Goal: Task Accomplishment & Management: Use online tool/utility

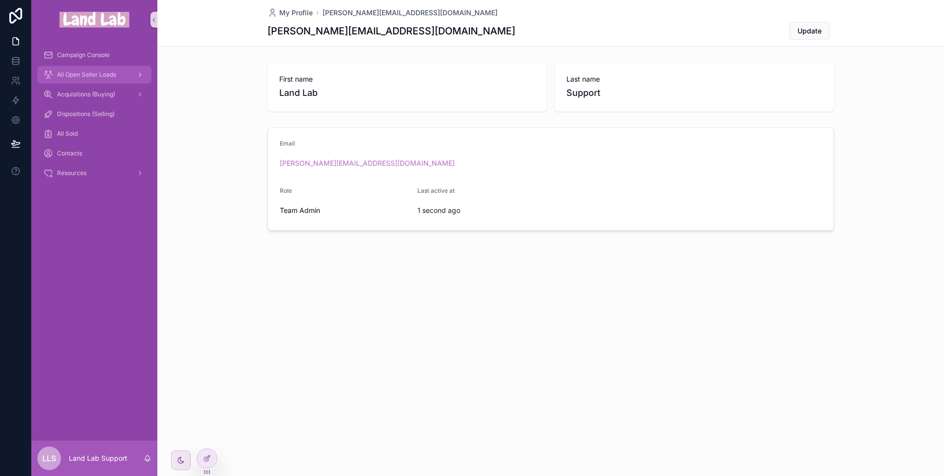
click at [87, 72] on span "All Open Seller Leads" at bounding box center [86, 75] width 59 height 8
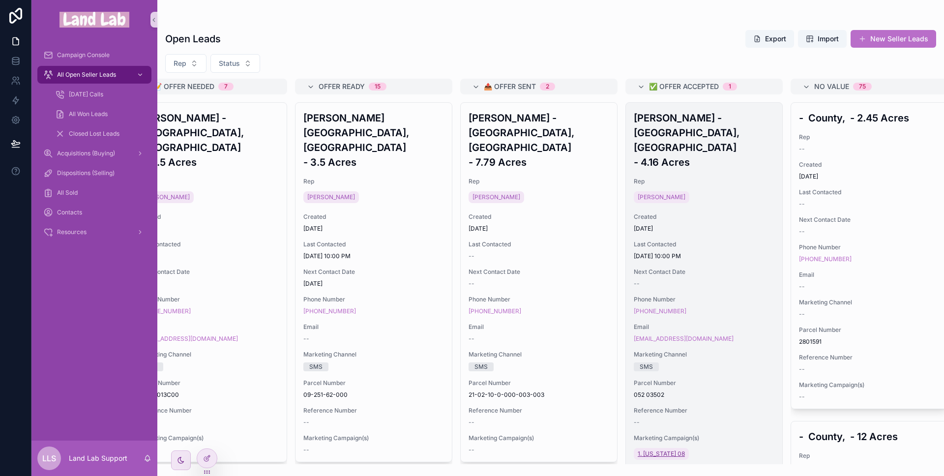
scroll to position [0, 366]
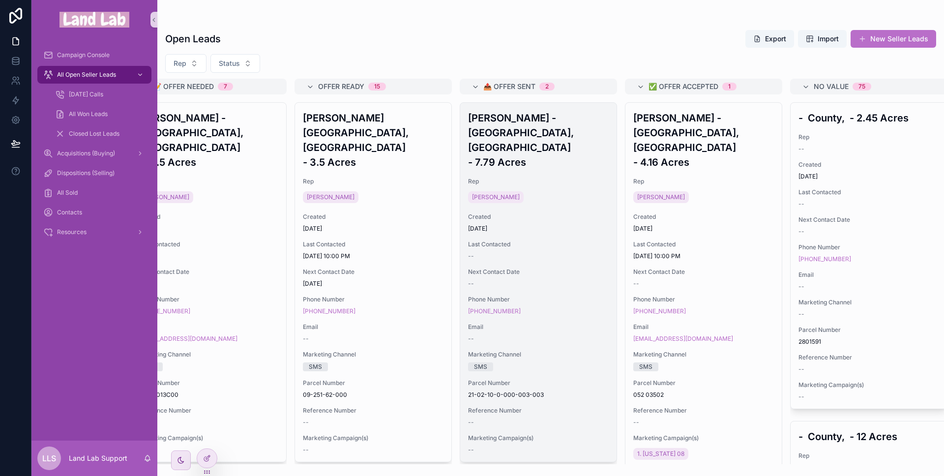
click at [512, 240] on div "Last Contacted --" at bounding box center [538, 250] width 141 height 20
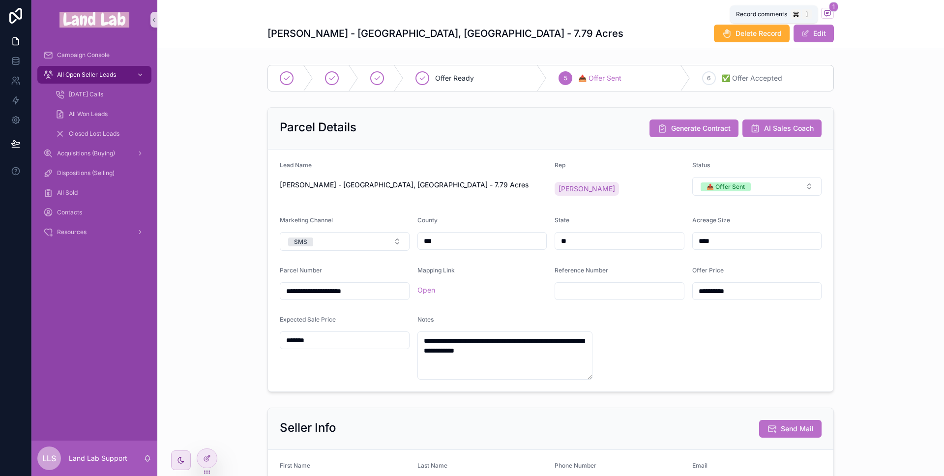
click at [824, 11] on icon "scrollable content" at bounding box center [828, 13] width 8 height 8
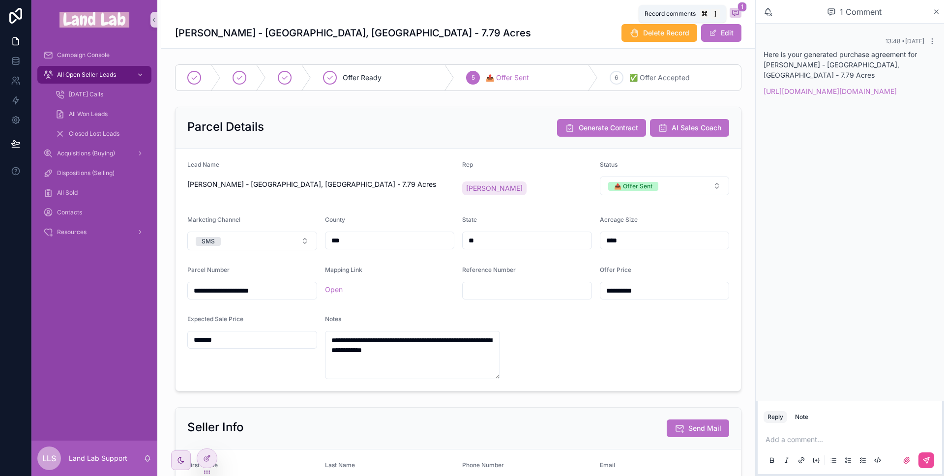
click at [739, 11] on span "1" at bounding box center [742, 7] width 9 height 10
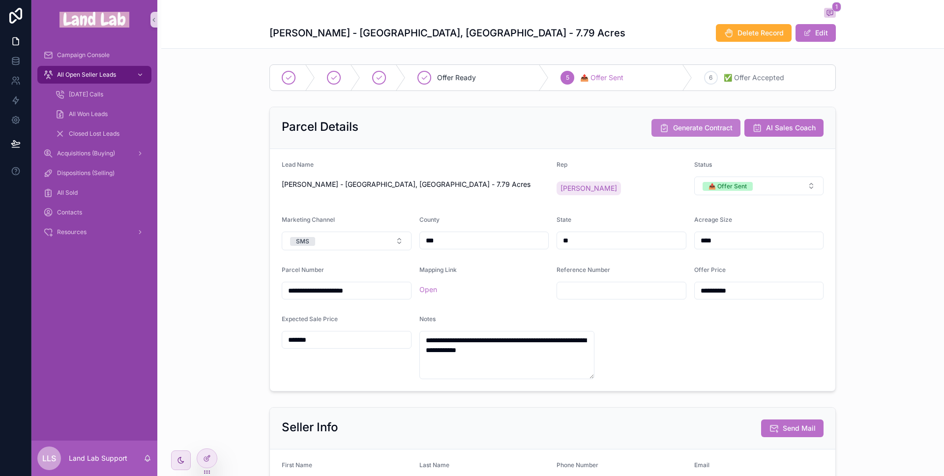
click at [688, 127] on span "Generate Contract" at bounding box center [702, 128] width 59 height 10
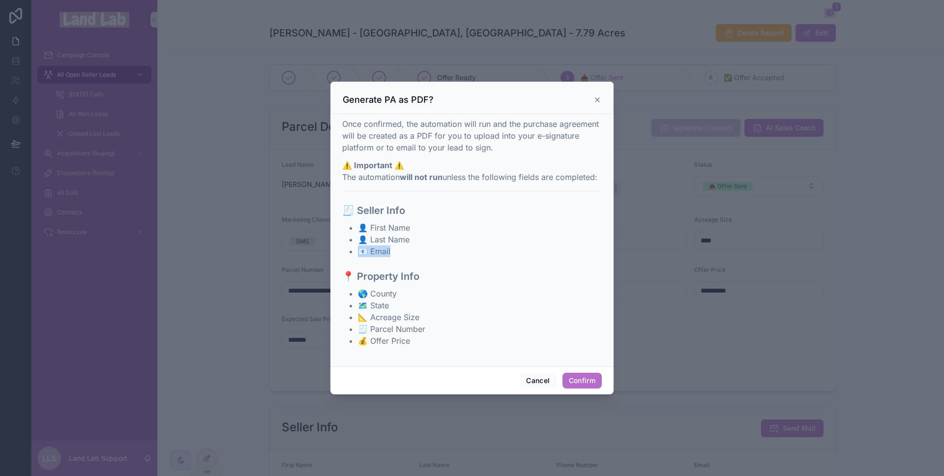
drag, startPoint x: 395, startPoint y: 253, endPoint x: 347, endPoint y: 253, distance: 47.7
click at [347, 253] on ul "👤 First Name 👤 Last Name 📧 Email" at bounding box center [472, 239] width 260 height 35
click at [578, 381] on button "Confirm" at bounding box center [582, 381] width 39 height 16
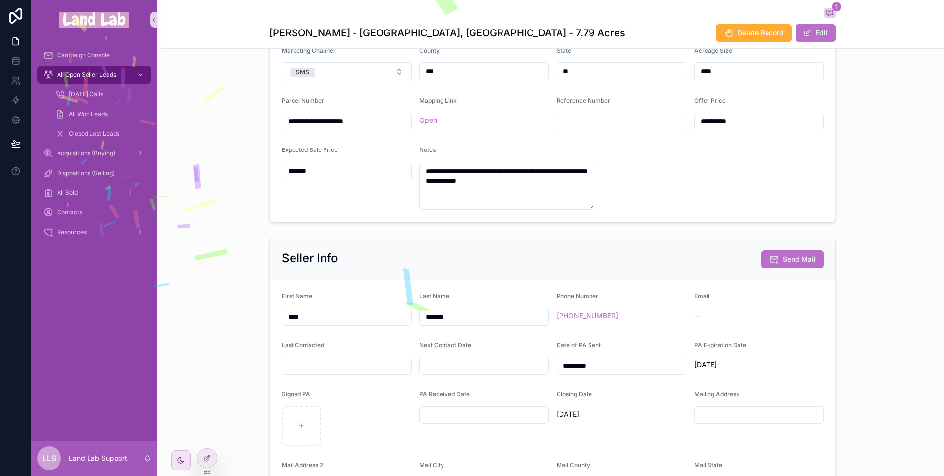
scroll to position [255, 0]
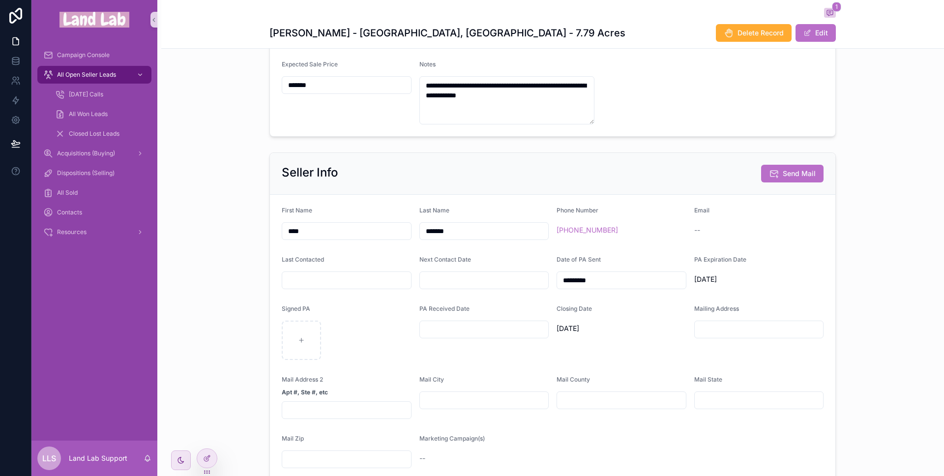
drag, startPoint x: 551, startPoint y: 259, endPoint x: 660, endPoint y: 346, distance: 139.6
click at [660, 346] on form "First Name **** Last Name ******* Phone Number [PHONE_NUMBER] Email -- Last Con…" at bounding box center [552, 337] width 565 height 285
click at [659, 345] on div "Closing Date [DATE]" at bounding box center [622, 332] width 130 height 55
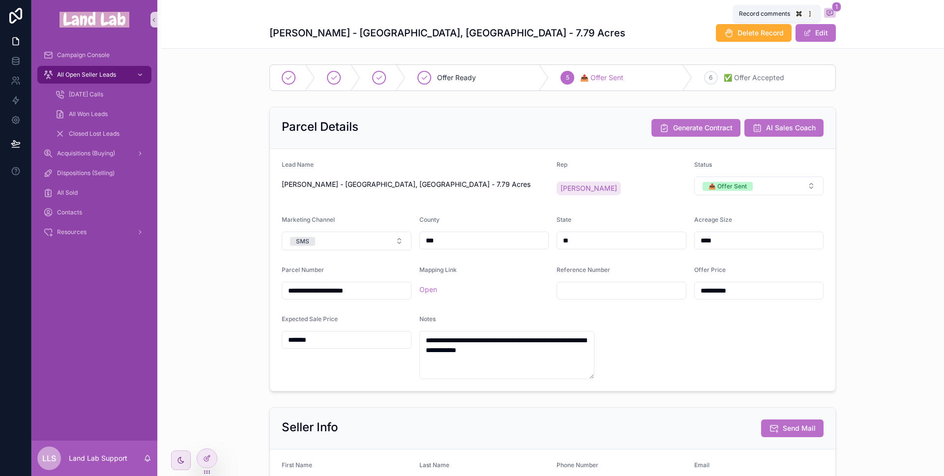
click at [826, 12] on icon "scrollable content" at bounding box center [830, 13] width 8 height 8
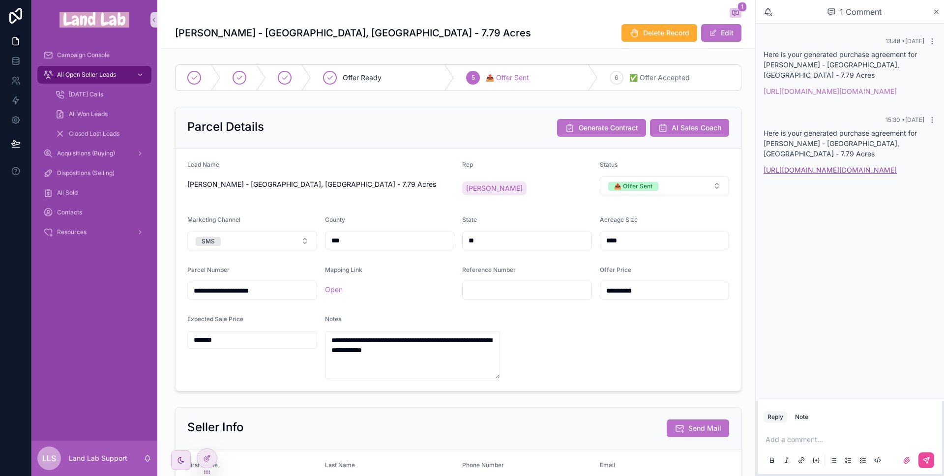
click at [799, 174] on link "[URL][DOMAIN_NAME][DOMAIN_NAME]" at bounding box center [830, 170] width 133 height 8
